Goal: Task Accomplishment & Management: Manage account settings

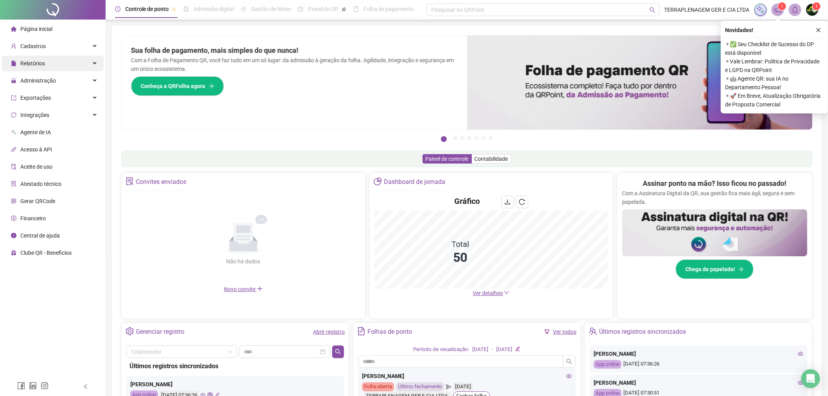
click at [48, 67] on div "Relatórios" at bounding box center [53, 64] width 102 height 16
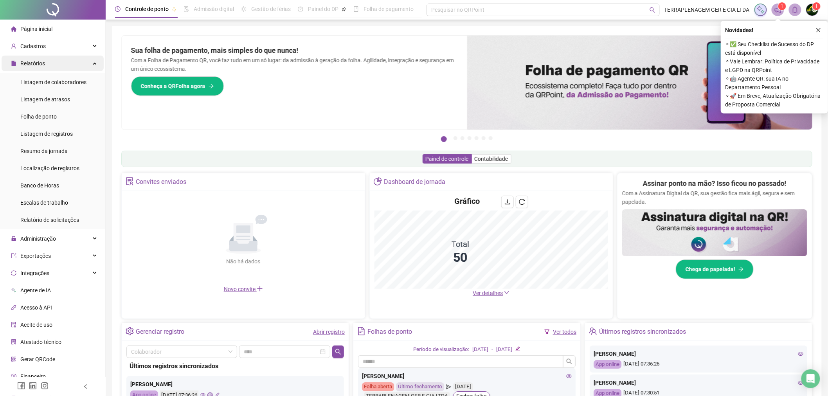
click at [51, 63] on div "Relatórios" at bounding box center [53, 64] width 102 height 16
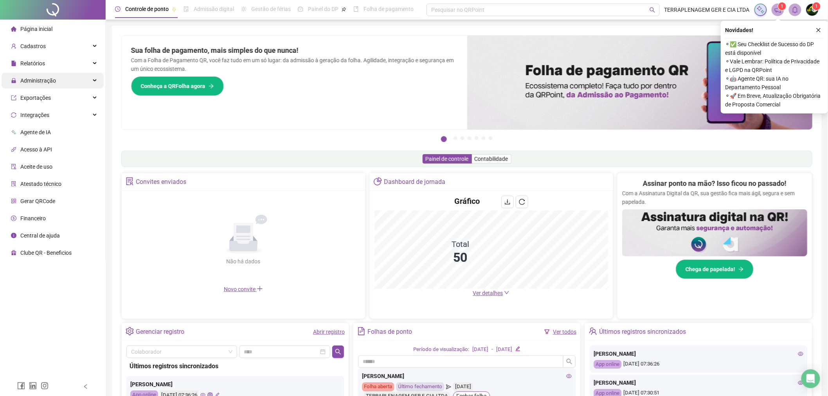
click at [64, 85] on div "Administração" at bounding box center [53, 81] width 102 height 16
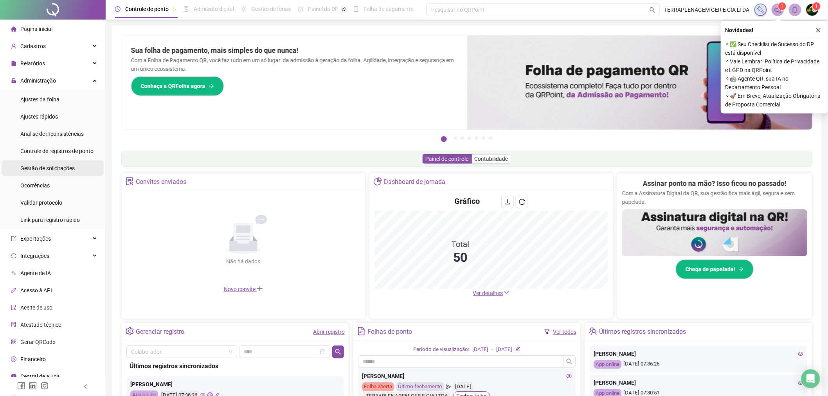
click at [68, 169] on span "Gestão de solicitações" at bounding box center [47, 168] width 54 height 6
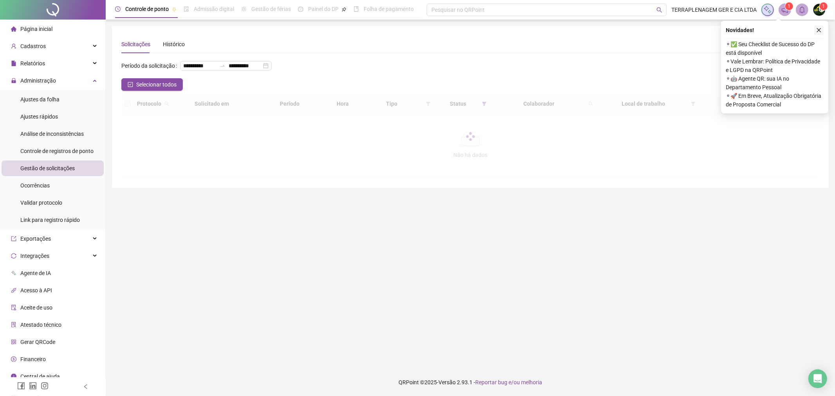
click at [822, 31] on button "button" at bounding box center [818, 29] width 9 height 9
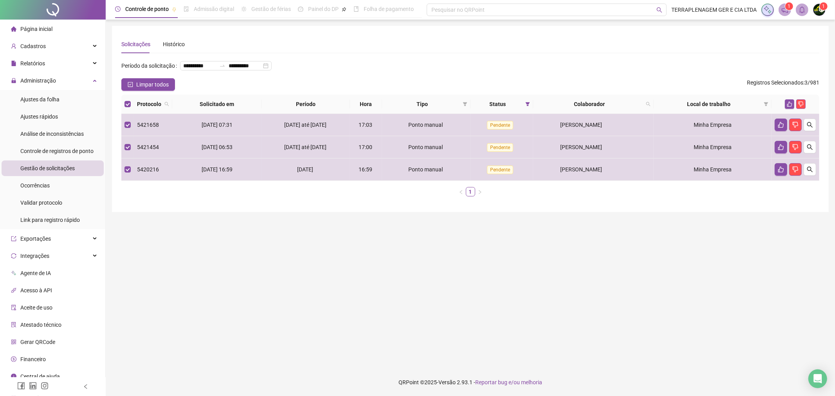
click at [788, 97] on th at bounding box center [795, 104] width 48 height 19
click at [788, 101] on button "button" at bounding box center [789, 103] width 9 height 9
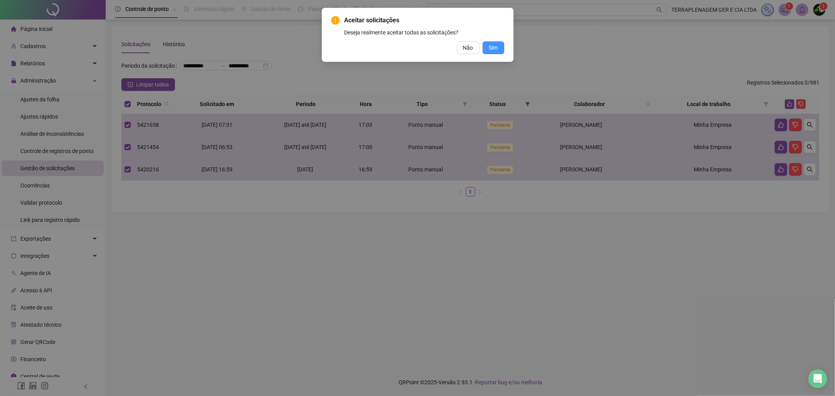
click at [502, 49] on button "Sim" at bounding box center [493, 47] width 22 height 13
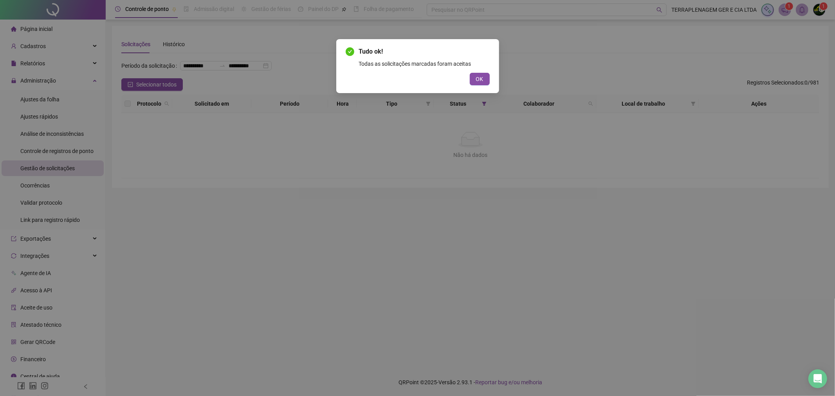
click at [481, 90] on div "Tudo ok! Todas as solicitações marcadas foram aceitas OK" at bounding box center [417, 66] width 163 height 54
click at [483, 84] on button "OK" at bounding box center [480, 79] width 20 height 13
click at [480, 79] on div "Tudo ok! Todas as solicitações marcadas foram aceitas OK" at bounding box center [417, 198] width 835 height 396
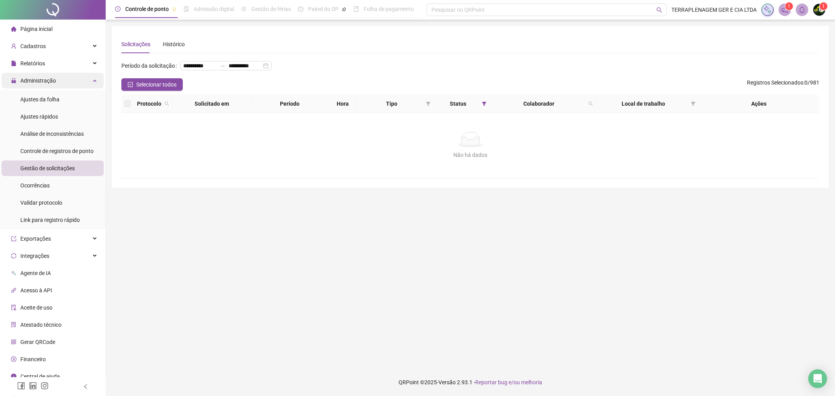
drag, startPoint x: 50, startPoint y: 80, endPoint x: 48, endPoint y: 75, distance: 4.9
click at [50, 79] on span "Administração" at bounding box center [38, 80] width 36 height 6
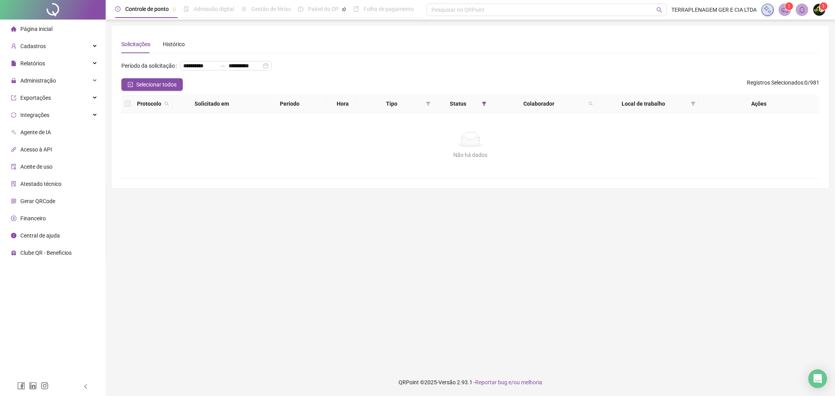
click at [48, 36] on div "Página inicial" at bounding box center [31, 29] width 41 height 16
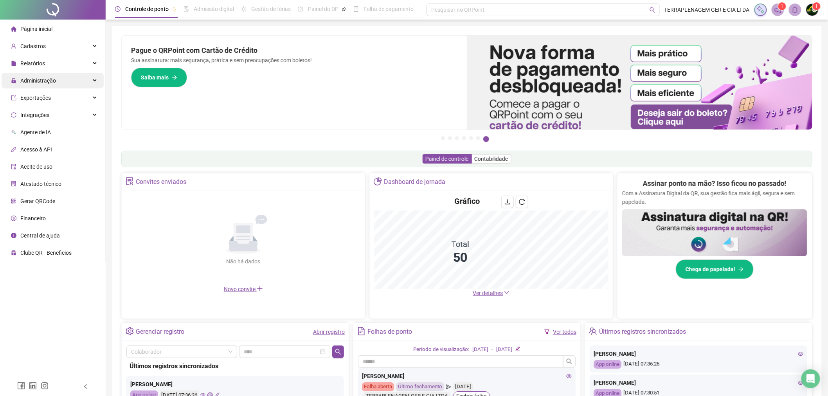
click at [59, 73] on div "Administração" at bounding box center [53, 81] width 102 height 16
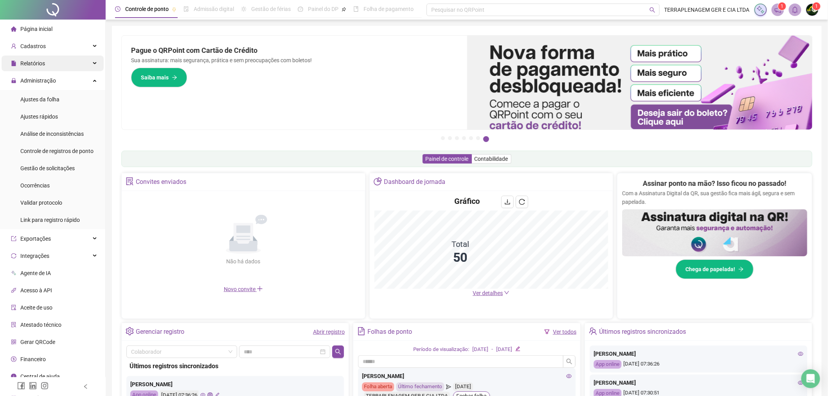
drag, startPoint x: 67, startPoint y: 81, endPoint x: 69, endPoint y: 66, distance: 15.4
click at [67, 81] on div "Administração" at bounding box center [53, 81] width 102 height 16
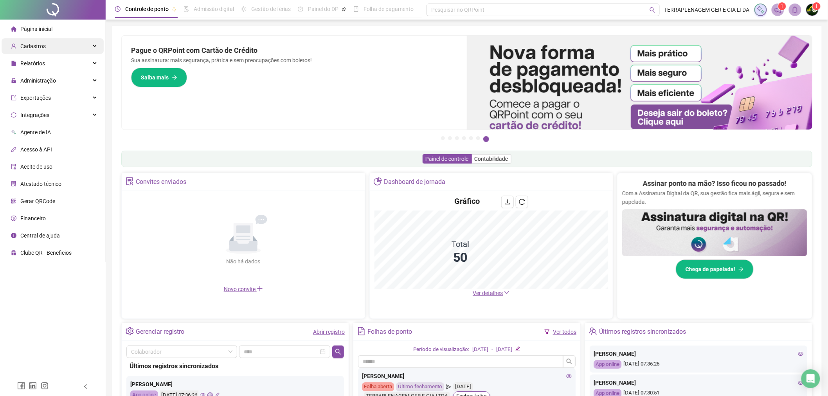
click at [68, 43] on div "Cadastros" at bounding box center [53, 46] width 102 height 16
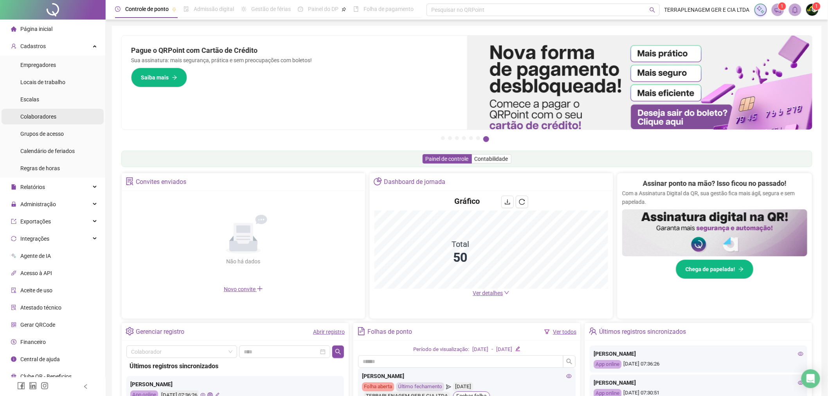
click at [65, 118] on li "Colaboradores" at bounding box center [53, 117] width 102 height 16
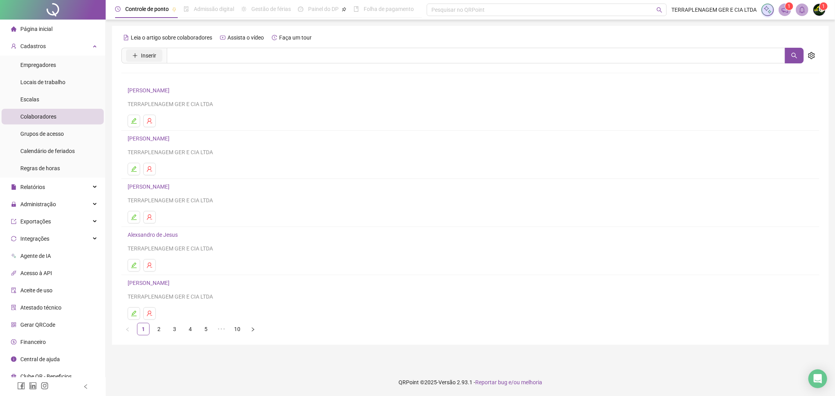
click at [132, 52] on button "Inserir" at bounding box center [144, 55] width 36 height 13
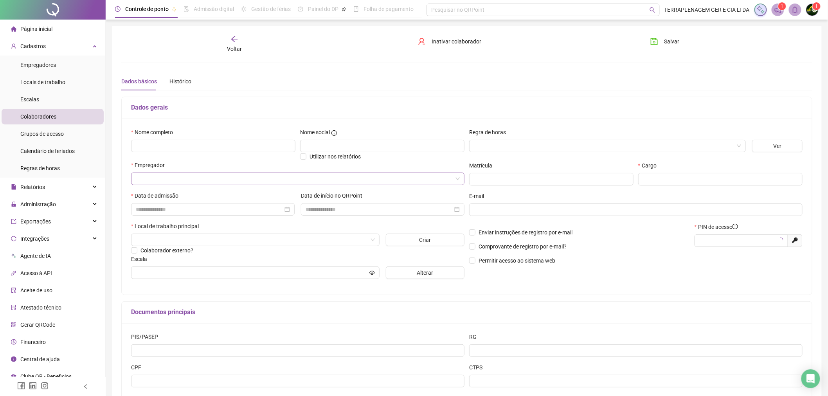
type input "*****"
click at [215, 143] on input "text" at bounding box center [213, 146] width 164 height 13
paste input "**********"
type input "**********"
click at [220, 178] on input "search" at bounding box center [294, 179] width 317 height 12
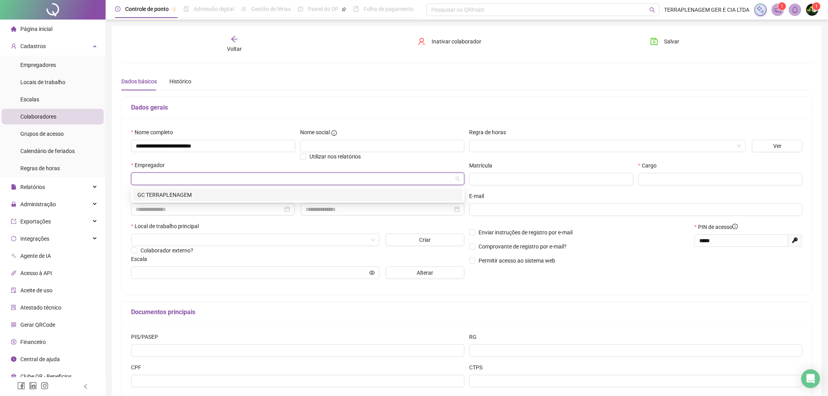
click at [216, 193] on div "GC TERRAPLENAGEM" at bounding box center [297, 195] width 321 height 9
click at [174, 212] on input at bounding box center [209, 209] width 147 height 9
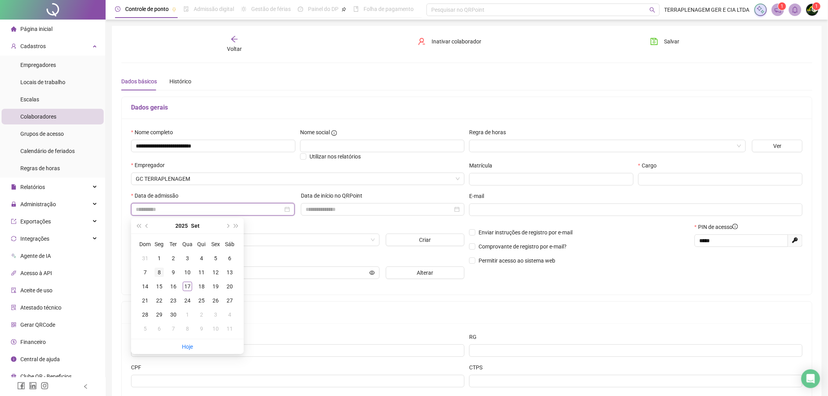
type input "**********"
click at [156, 271] on div "8" at bounding box center [159, 272] width 9 height 9
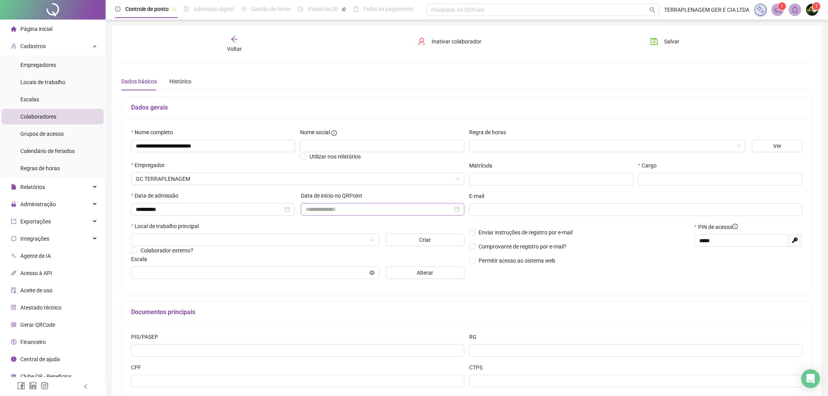
click at [338, 204] on div at bounding box center [383, 209] width 164 height 13
type input "**********"
click at [329, 273] on div "8" at bounding box center [328, 271] width 9 height 9
click at [235, 243] on input "search" at bounding box center [252, 240] width 232 height 12
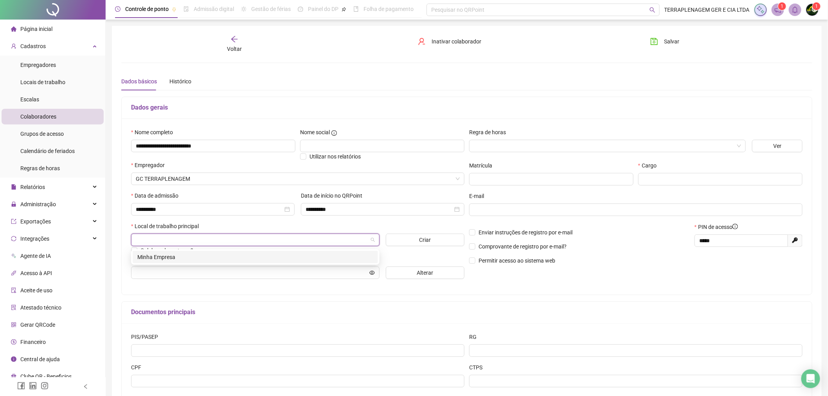
click at [224, 253] on div "Minha Empresa" at bounding box center [255, 257] width 236 height 9
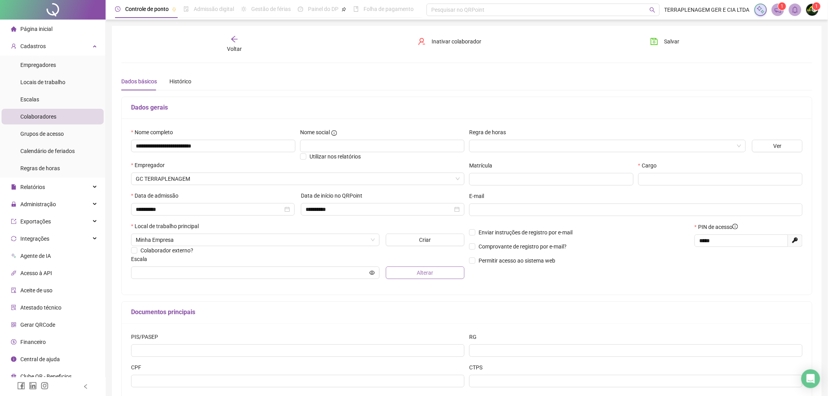
drag, startPoint x: 401, startPoint y: 282, endPoint x: 405, endPoint y: 279, distance: 5.0
click at [403, 280] on div "**********" at bounding box center [298, 206] width 338 height 157
click at [413, 269] on button "Alterar" at bounding box center [425, 272] width 79 height 13
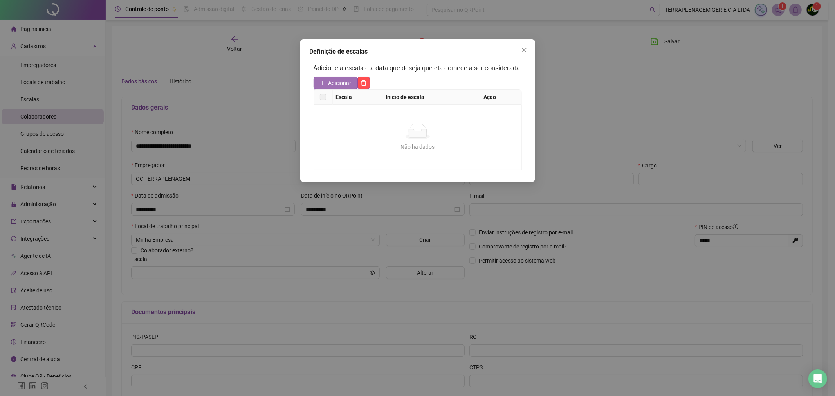
click at [338, 87] on button "Adicionar" at bounding box center [335, 83] width 44 height 13
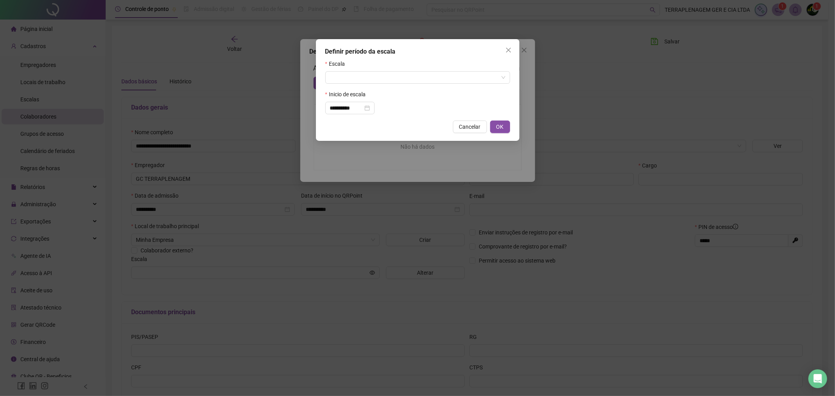
click at [346, 86] on form "**********" at bounding box center [417, 86] width 185 height 55
click at [351, 76] on input "search" at bounding box center [414, 78] width 168 height 12
click at [350, 93] on div "OBRAS" at bounding box center [417, 94] width 172 height 9
click at [498, 137] on div "**********" at bounding box center [417, 90] width 203 height 102
click at [497, 130] on span "OK" at bounding box center [499, 126] width 7 height 9
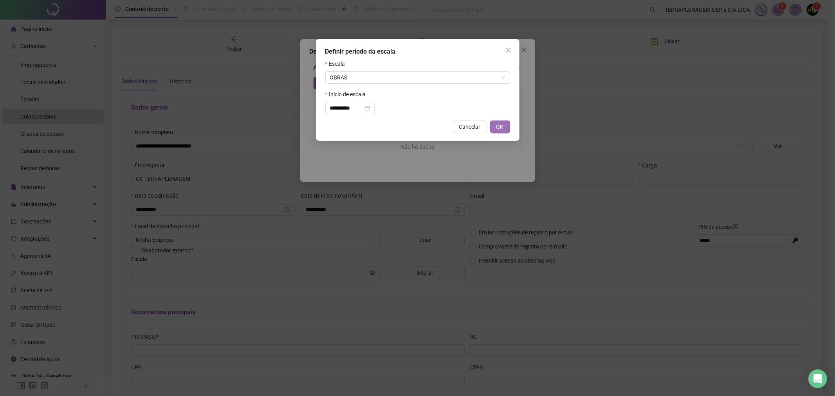
type input "*****"
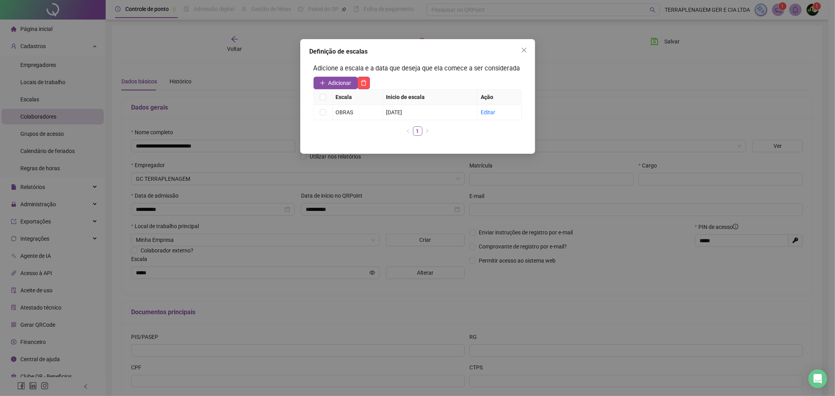
click at [570, 99] on div "Definição de escalas Adicione a escala e a data que deseja que ela comece a ser…" at bounding box center [417, 198] width 835 height 396
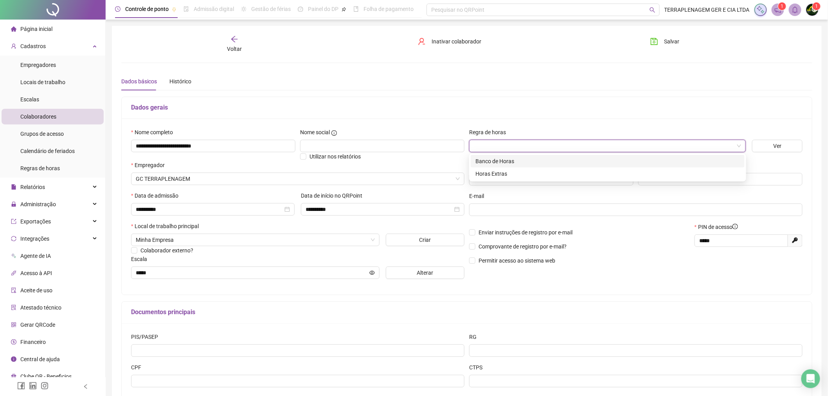
click at [524, 141] on input "search" at bounding box center [604, 146] width 260 height 12
click at [517, 159] on div "Banco de Horas" at bounding box center [607, 161] width 265 height 9
click at [525, 180] on input "text" at bounding box center [551, 179] width 164 height 13
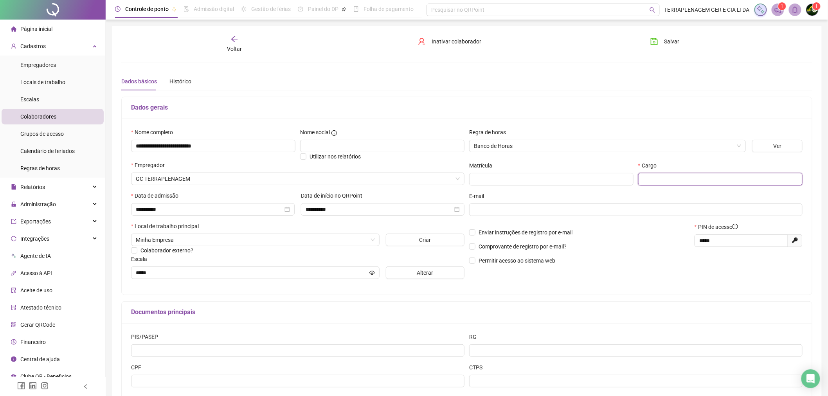
drag, startPoint x: 709, startPoint y: 182, endPoint x: 700, endPoint y: 181, distance: 9.0
click at [709, 181] on input "text" at bounding box center [720, 179] width 164 height 13
paste input "*********"
type input "*********"
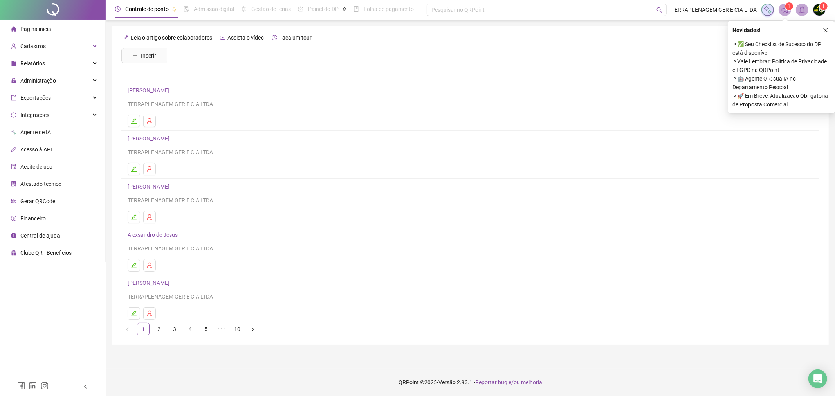
drag, startPoint x: 161, startPoint y: 331, endPoint x: 160, endPoint y: 335, distance: 4.1
click at [160, 335] on div "Leia o artigo sobre colaboradores Assista o vídeo Faça um tour Inserir Nenhum r…" at bounding box center [470, 185] width 716 height 319
click at [162, 328] on link "2" at bounding box center [159, 329] width 12 height 12
click at [176, 329] on link "3" at bounding box center [175, 329] width 12 height 12
click at [193, 330] on link "4" at bounding box center [190, 329] width 12 height 12
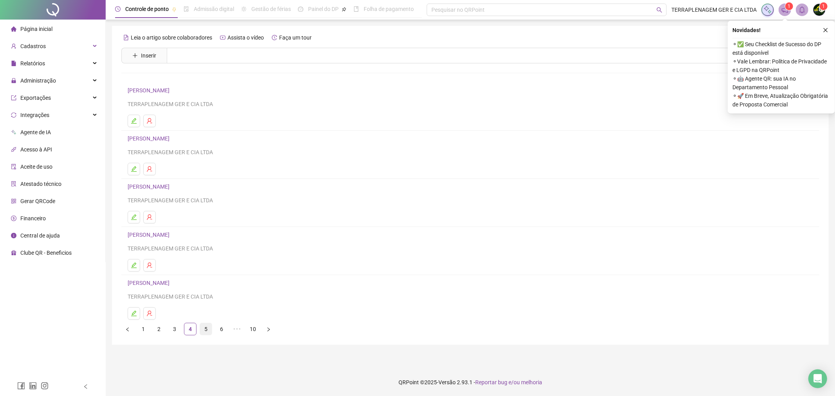
click at [200, 332] on link "5" at bounding box center [206, 329] width 12 height 12
click at [220, 333] on link "6" at bounding box center [222, 329] width 12 height 12
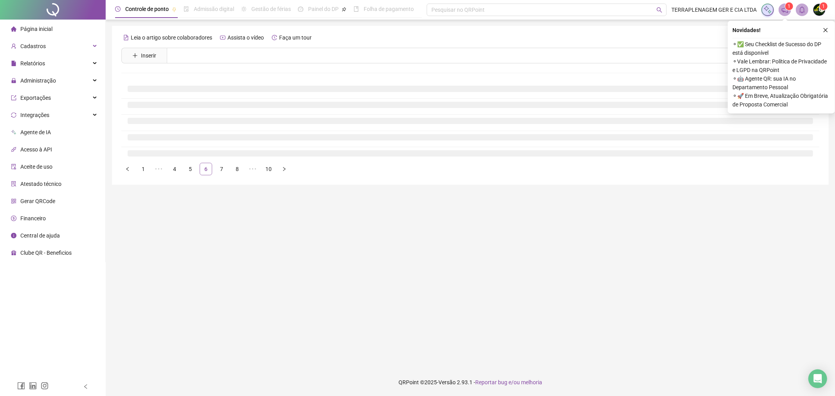
click at [220, 333] on main "Leia o artigo sobre colaboradores Assista o vídeo Faça um tour Inserir Nenhum r…" at bounding box center [470, 194] width 716 height 337
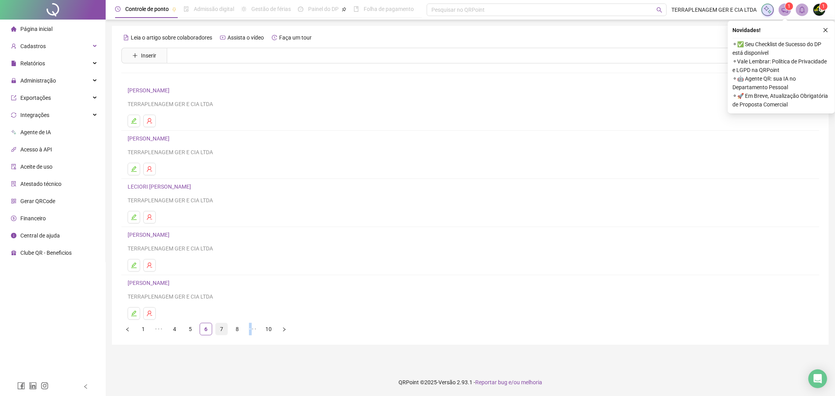
click at [216, 334] on link "7" at bounding box center [222, 329] width 12 height 12
click at [147, 169] on icon "user-delete" at bounding box center [149, 169] width 6 height 6
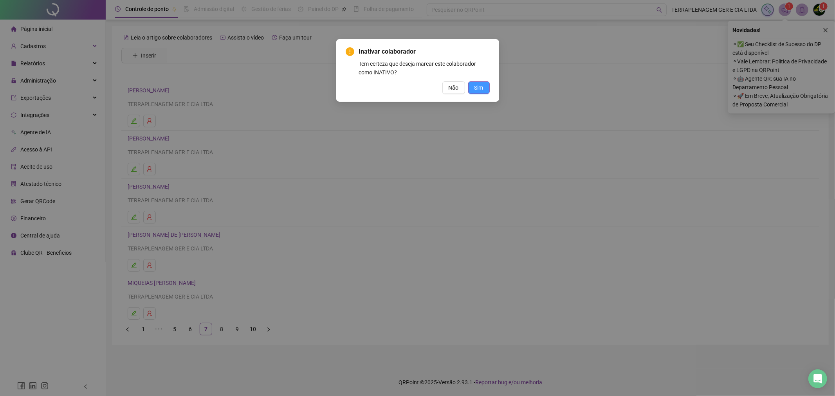
click at [480, 85] on span "Sim" at bounding box center [478, 87] width 9 height 9
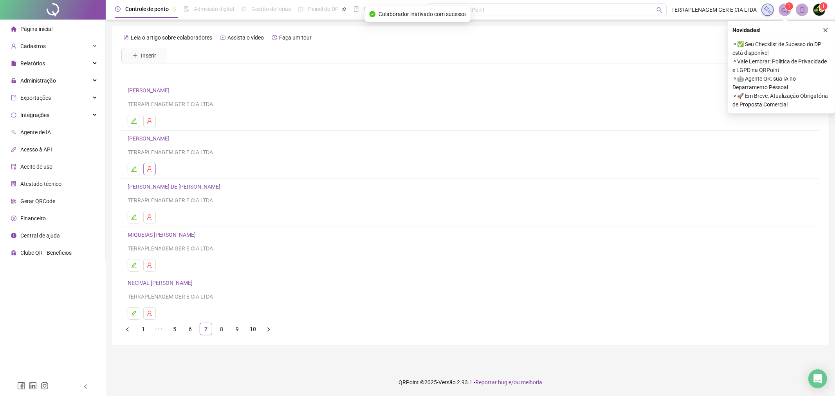
click at [149, 174] on button "button" at bounding box center [149, 169] width 13 height 13
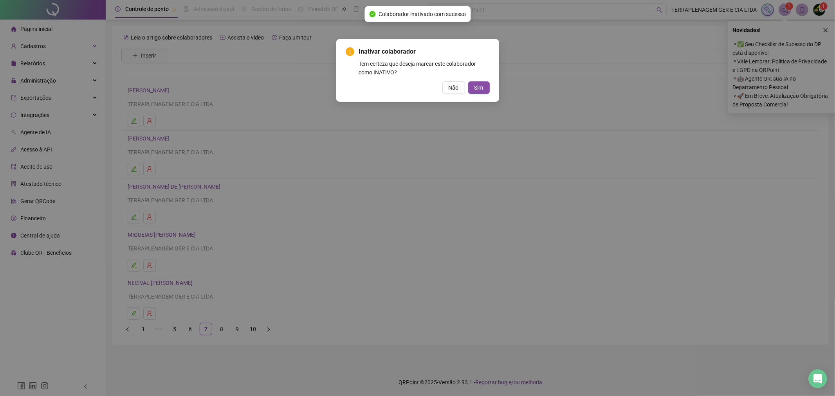
click at [494, 85] on div "Inativar colaborador Tem certeza que deseja marcar este colaborador como INATIV…" at bounding box center [417, 70] width 163 height 63
click at [487, 85] on button "Sim" at bounding box center [479, 87] width 22 height 13
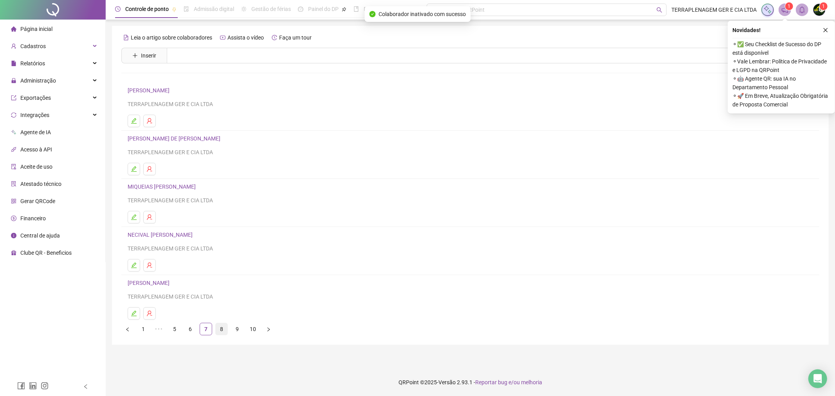
click at [220, 326] on link "8" at bounding box center [222, 329] width 12 height 12
click at [220, 334] on link "9" at bounding box center [222, 329] width 12 height 12
click at [239, 328] on link "10" at bounding box center [237, 329] width 12 height 12
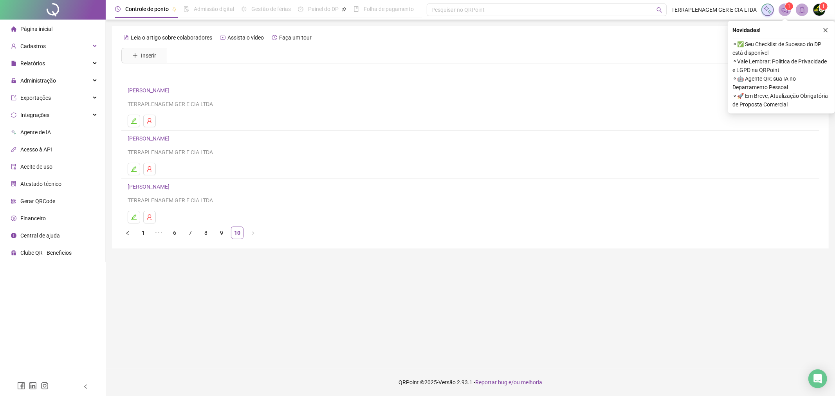
click at [18, 26] on div "Página inicial" at bounding box center [31, 29] width 41 height 16
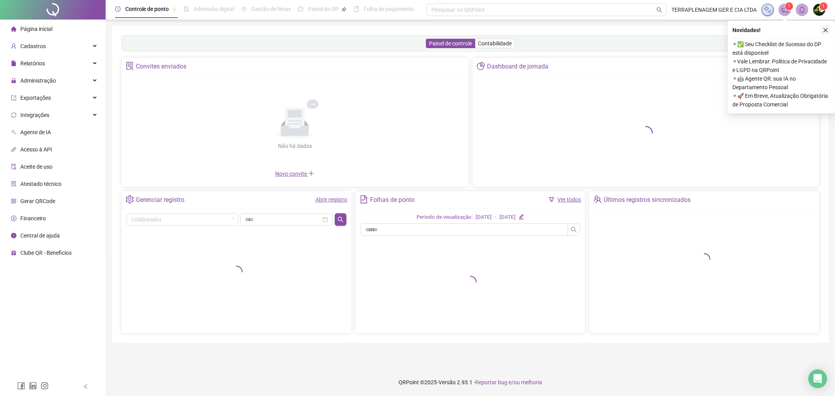
click at [827, 30] on icon "close" at bounding box center [824, 29] width 5 height 5
